Goal: Complete application form: Complete application form

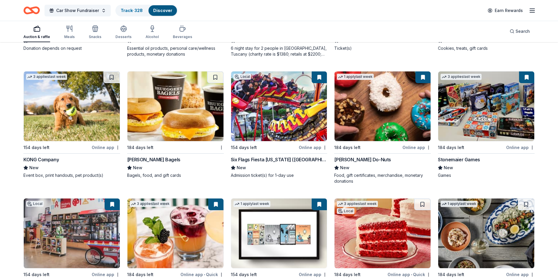
scroll to position [1839, 0]
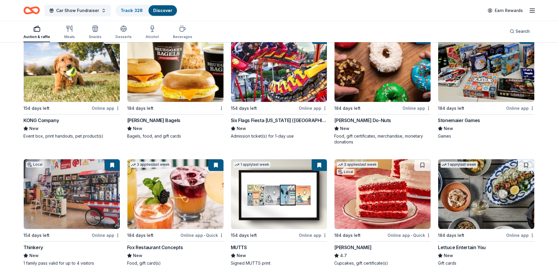
click at [281, 201] on img at bounding box center [279, 194] width 96 height 70
click at [320, 166] on button at bounding box center [319, 165] width 15 height 12
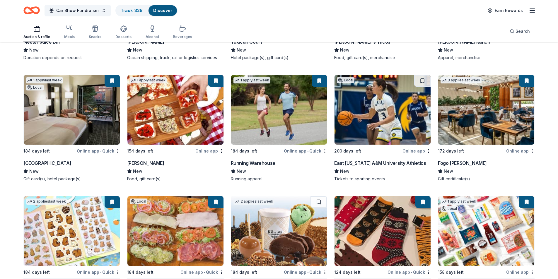
scroll to position [2365, 0]
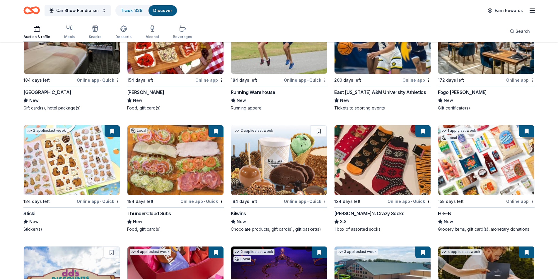
click at [400, 156] on img at bounding box center [383, 160] width 96 height 70
click at [422, 132] on button at bounding box center [423, 131] width 15 height 12
click at [394, 171] on img at bounding box center [383, 160] width 96 height 70
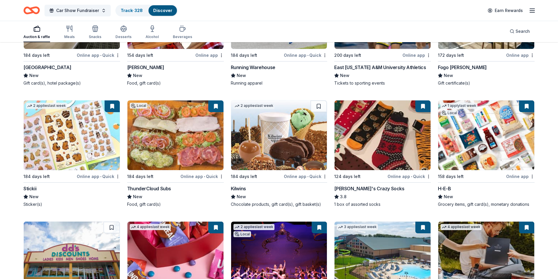
scroll to position [2511, 0]
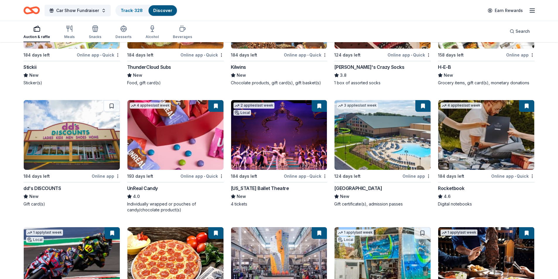
click at [417, 142] on img at bounding box center [383, 135] width 96 height 70
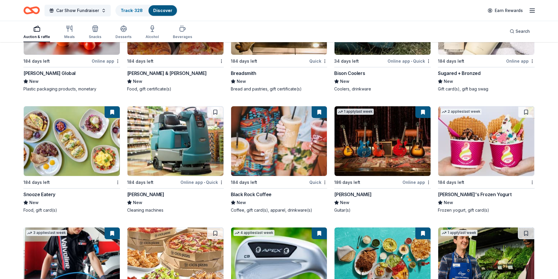
scroll to position [3637, 0]
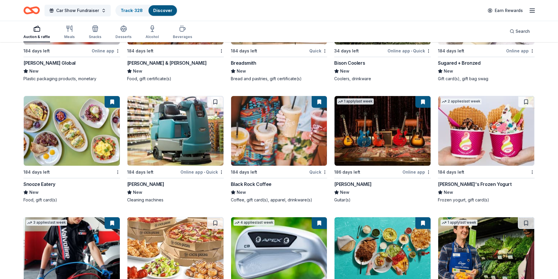
click at [398, 140] on img at bounding box center [383, 131] width 96 height 70
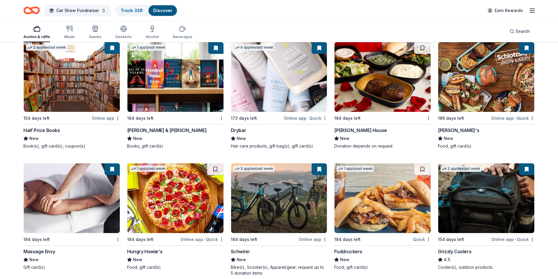
scroll to position [4813, 0]
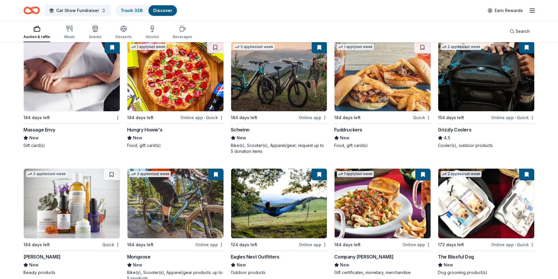
click at [279, 95] on img at bounding box center [279, 77] width 96 height 70
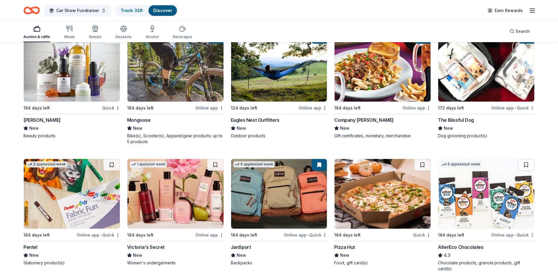
scroll to position [4950, 0]
click at [306, 98] on img at bounding box center [279, 67] width 96 height 70
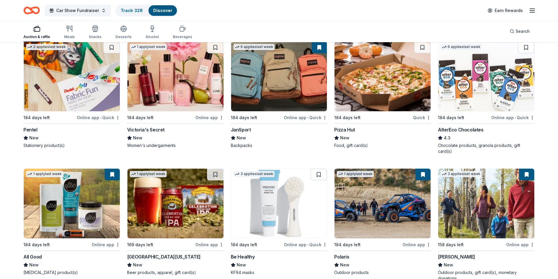
scroll to position [5097, 0]
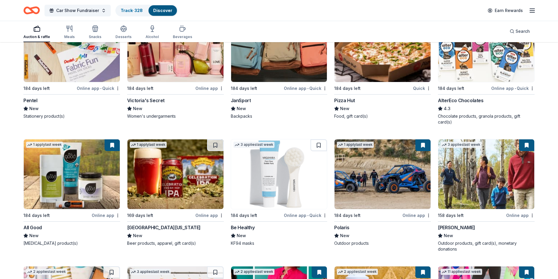
click at [392, 171] on img at bounding box center [383, 175] width 96 height 70
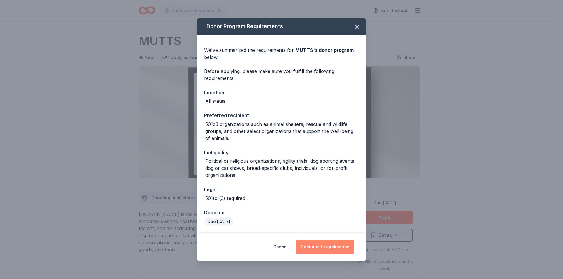
click at [326, 249] on button "Continue to application" at bounding box center [325, 247] width 58 height 14
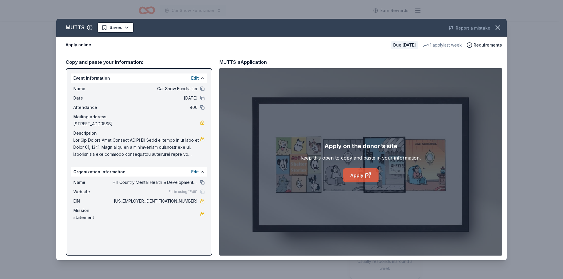
click at [357, 177] on link "Apply" at bounding box center [360, 176] width 35 height 14
drag, startPoint x: 497, startPoint y: 30, endPoint x: 472, endPoint y: 29, distance: 25.8
click at [497, 30] on icon "button" at bounding box center [498, 27] width 8 height 8
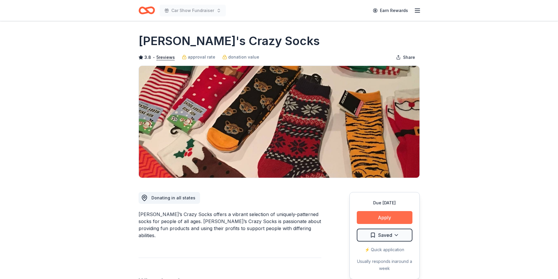
click at [396, 215] on button "Apply" at bounding box center [385, 217] width 56 height 13
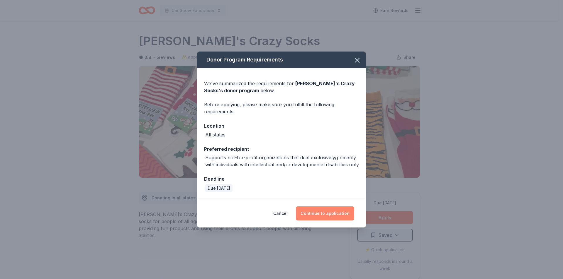
click at [331, 217] on button "Continue to application" at bounding box center [325, 214] width 58 height 14
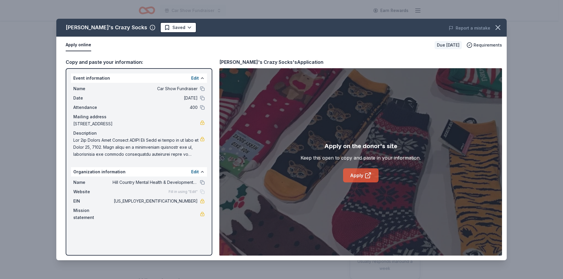
click at [364, 175] on icon at bounding box center [367, 175] width 7 height 7
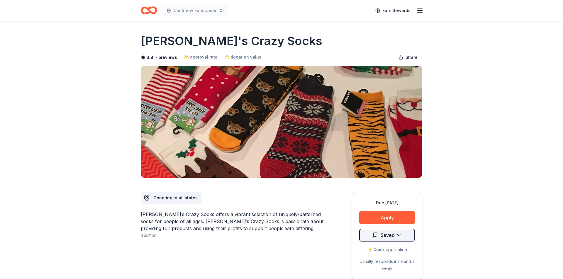
click at [389, 235] on html "Car Show Fundraiser Earn Rewards Due [DATE] Share [PERSON_NAME]'s Crazy Socks 3…" at bounding box center [281, 139] width 563 height 279
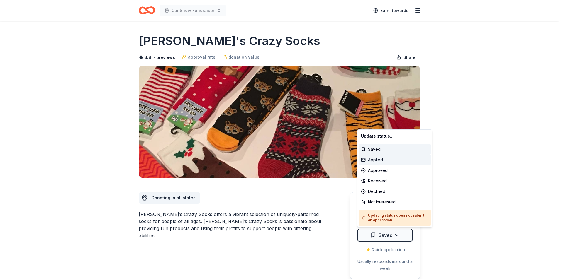
click at [377, 160] on div "Applied" at bounding box center [394, 160] width 72 height 11
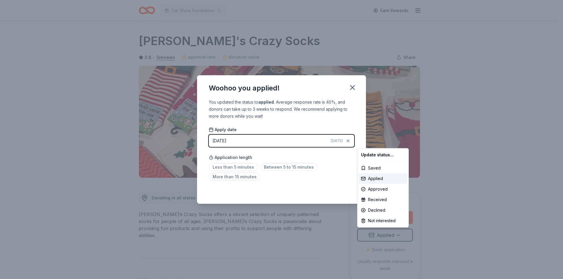
click at [219, 169] on html "Car Show Fundraiser Earn Rewards Due in 124 days Share John's Crazy Socks 3.8 •…" at bounding box center [281, 139] width 563 height 279
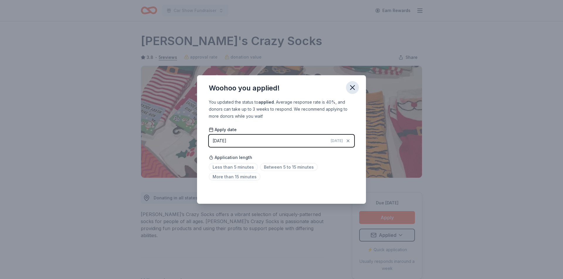
click at [357, 83] on div "Woohoo you applied!" at bounding box center [281, 86] width 169 height 23
click at [348, 86] on button "button" at bounding box center [352, 87] width 13 height 13
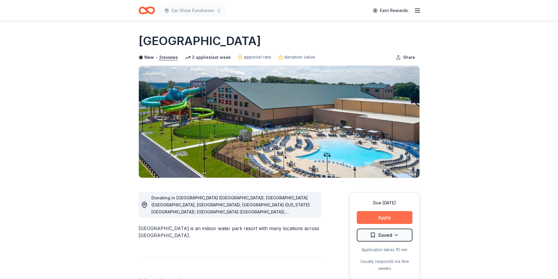
click at [390, 220] on button "Apply" at bounding box center [385, 217] width 56 height 13
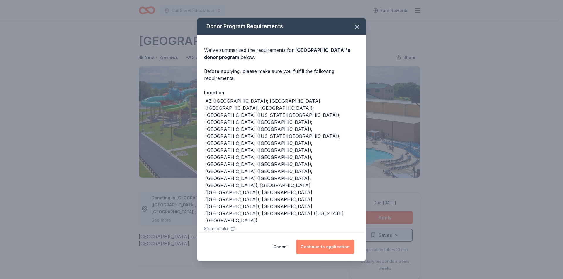
click at [324, 240] on button "Continue to application" at bounding box center [325, 247] width 58 height 14
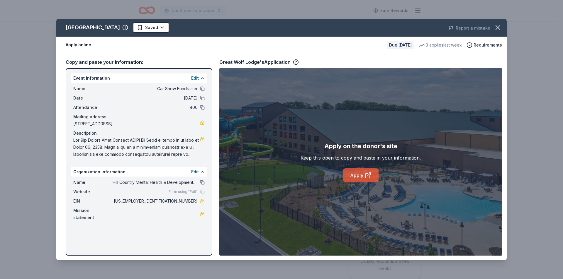
click at [362, 174] on link "Apply" at bounding box center [360, 176] width 35 height 14
click at [148, 28] on html "Car Show Fundraiser Earn Rewards Due in 124 days Share Great Wolf Lodge New • 2…" at bounding box center [281, 139] width 563 height 279
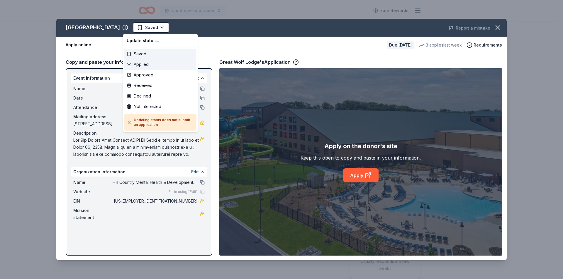
click at [143, 64] on div "Applied" at bounding box center [160, 64] width 72 height 11
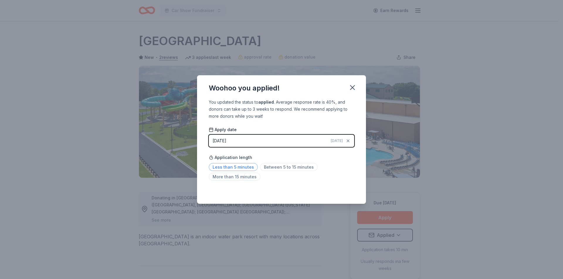
click at [244, 167] on span "Less than 5 minutes" at bounding box center [233, 167] width 49 height 8
click at [352, 88] on icon "button" at bounding box center [352, 88] width 4 height 4
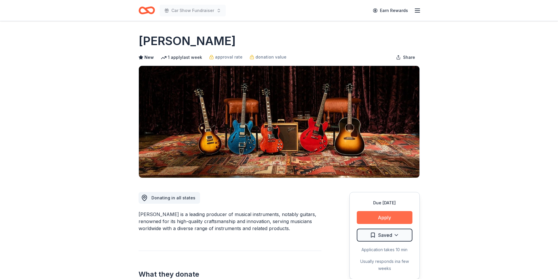
click at [392, 216] on button "Apply" at bounding box center [385, 217] width 56 height 13
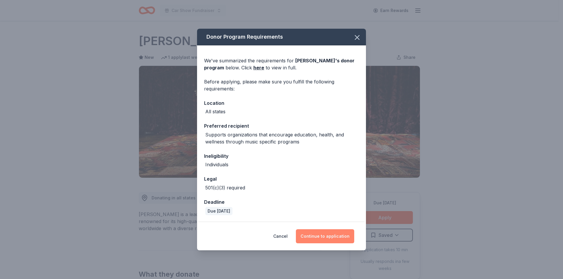
click at [324, 235] on button "Continue to application" at bounding box center [325, 237] width 58 height 14
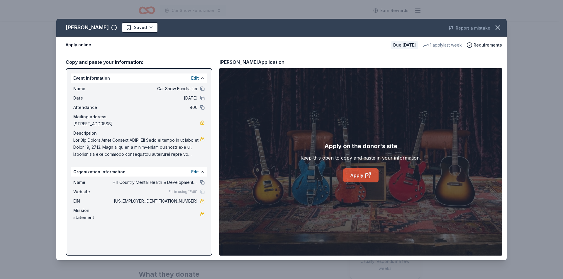
click at [356, 176] on link "Apply" at bounding box center [360, 176] width 35 height 14
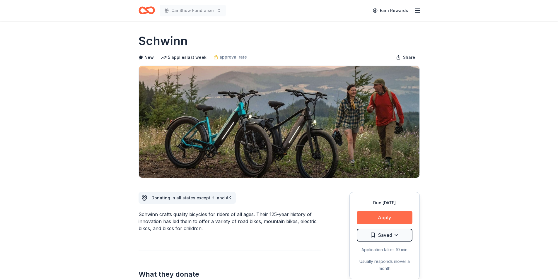
click at [381, 219] on button "Apply" at bounding box center [385, 217] width 56 height 13
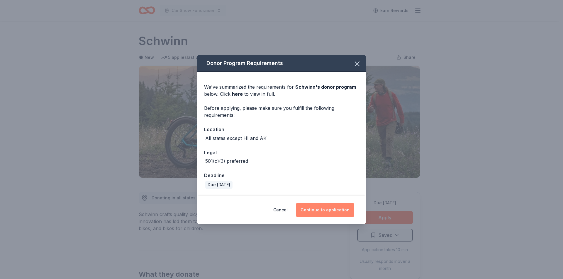
click at [322, 208] on button "Continue to application" at bounding box center [325, 210] width 58 height 14
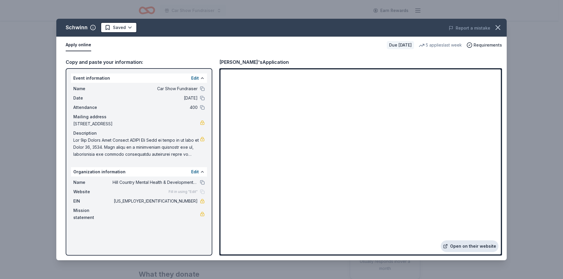
click at [470, 245] on link "Open on their website" at bounding box center [470, 247] width 58 height 12
click at [130, 27] on html "Car Show Fundraiser Earn Rewards Due [DATE] Share Schwinn New 5 applies last we…" at bounding box center [281, 139] width 563 height 279
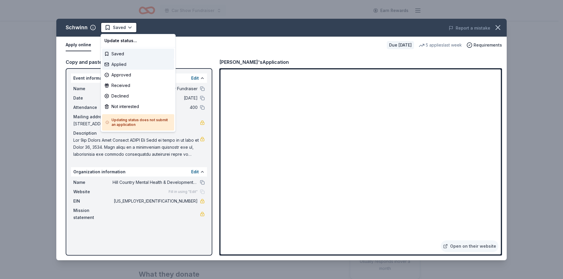
click at [117, 66] on div "Applied" at bounding box center [138, 64] width 72 height 11
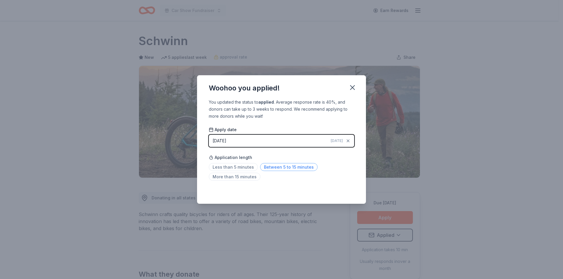
click at [282, 169] on span "Between 5 to 15 minutes" at bounding box center [288, 167] width 57 height 8
click at [354, 87] on icon "button" at bounding box center [352, 88] width 4 height 4
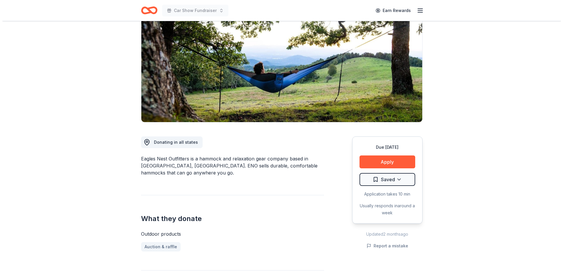
scroll to position [147, 0]
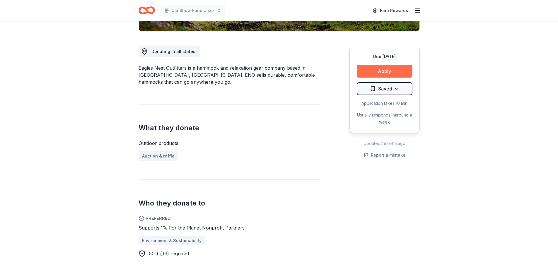
click at [376, 68] on button "Apply" at bounding box center [385, 71] width 56 height 13
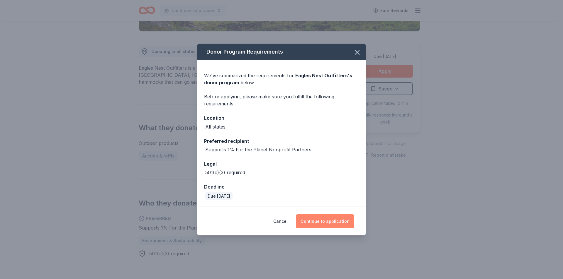
click at [325, 220] on button "Continue to application" at bounding box center [325, 222] width 58 height 14
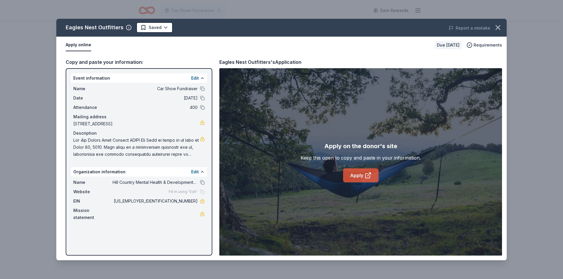
click at [362, 175] on link "Apply" at bounding box center [360, 176] width 35 height 14
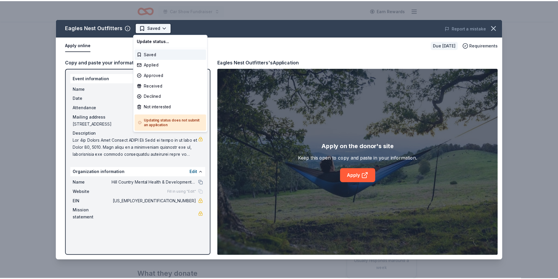
scroll to position [0, 0]
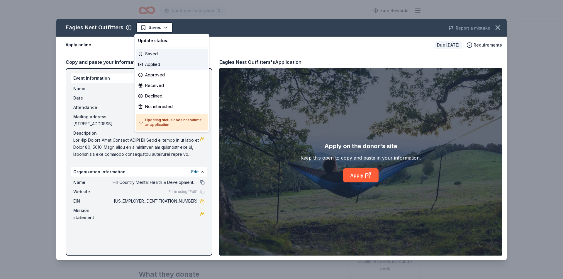
click at [159, 62] on div "Applied" at bounding box center [172, 64] width 72 height 11
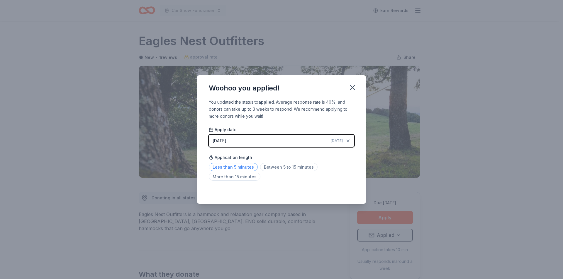
click at [246, 166] on span "Less than 5 minutes" at bounding box center [233, 167] width 49 height 8
click at [354, 87] on icon "button" at bounding box center [352, 88] width 8 height 8
